Goal: Task Accomplishment & Management: Complete application form

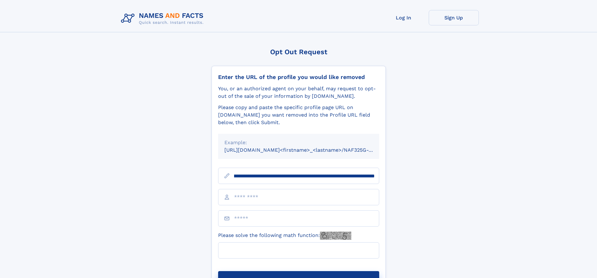
scroll to position [0, 82]
type input "**********"
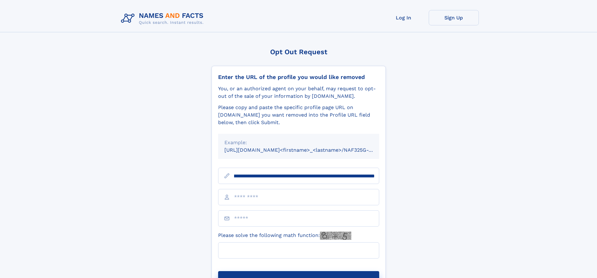
scroll to position [0, 82]
type input "**********"
